Goal: Task Accomplishment & Management: Use online tool/utility

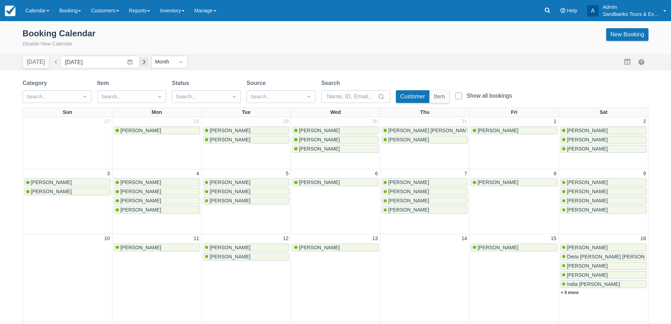
click at [140, 63] on button "button" at bounding box center [144, 62] width 8 height 8
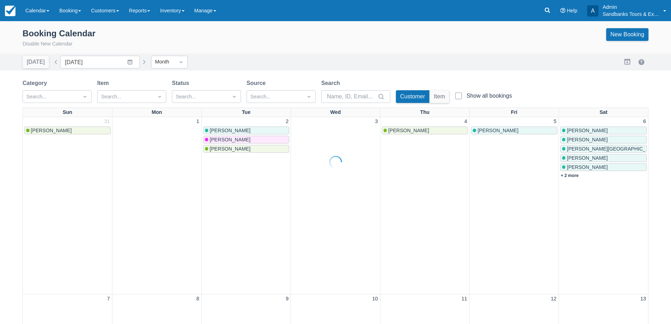
type input "September 2025"
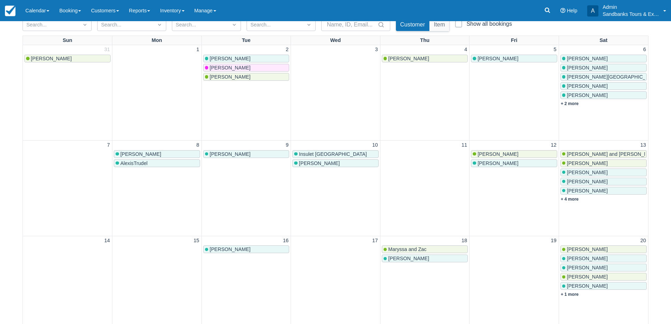
scroll to position [35, 0]
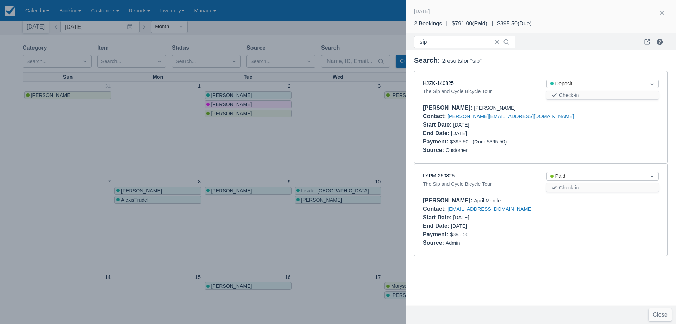
click at [367, 137] on div at bounding box center [338, 162] width 676 height 324
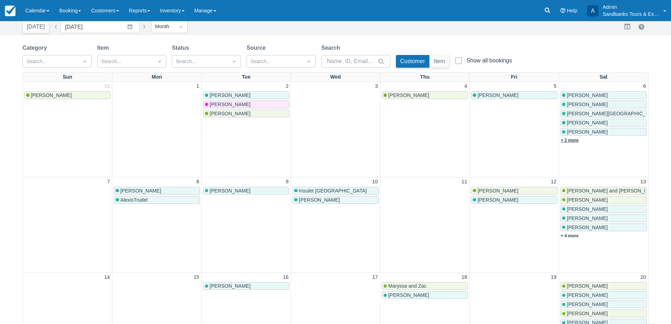
click at [575, 142] on link "+ 2 more" at bounding box center [570, 140] width 18 height 5
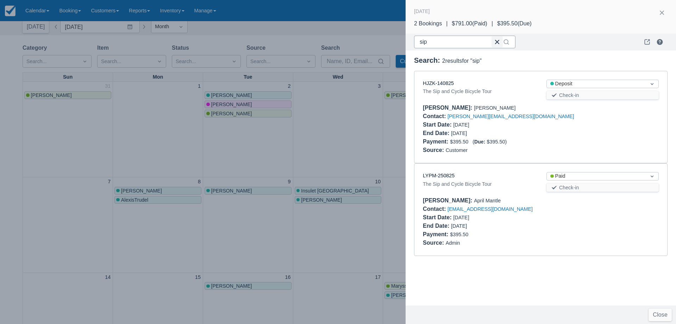
click at [494, 42] on button "button" at bounding box center [497, 41] width 11 height 11
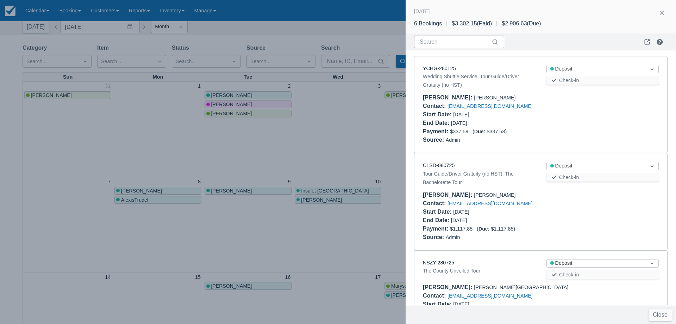
click at [330, 137] on div at bounding box center [338, 162] width 676 height 324
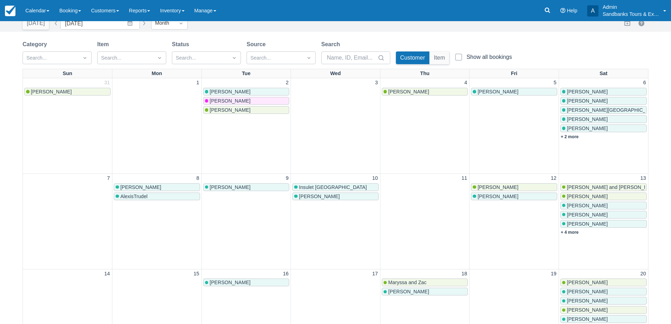
scroll to position [0, 0]
